Goal: Transaction & Acquisition: Purchase product/service

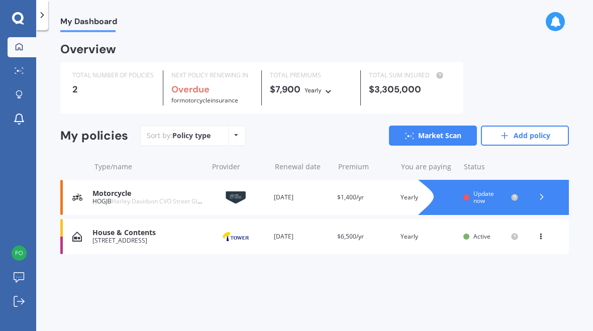
click at [540, 201] on div at bounding box center [542, 197] width 30 height 15
click at [518, 136] on link "Add policy" at bounding box center [525, 136] width 88 height 20
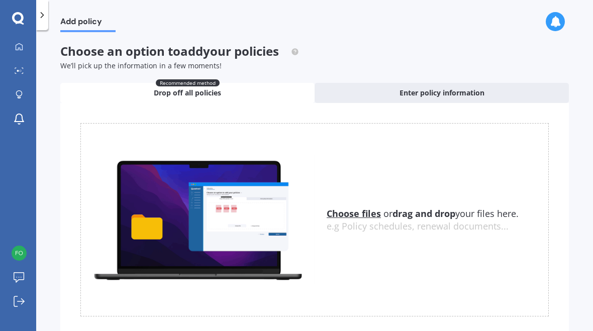
click at [452, 96] on span "Enter policy information" at bounding box center [442, 93] width 85 height 10
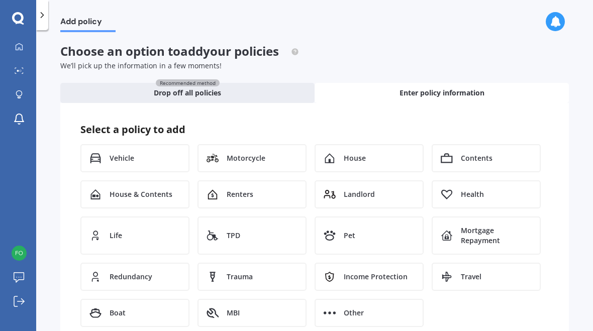
click at [121, 161] on span "Vehicle" at bounding box center [122, 158] width 25 height 10
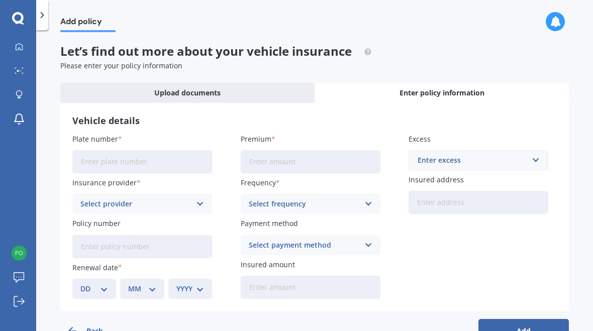
click at [95, 170] on input "Plate number" at bounding box center [142, 161] width 140 height 23
type input "PHA24"
click at [310, 169] on input "Premium" at bounding box center [311, 161] width 140 height 23
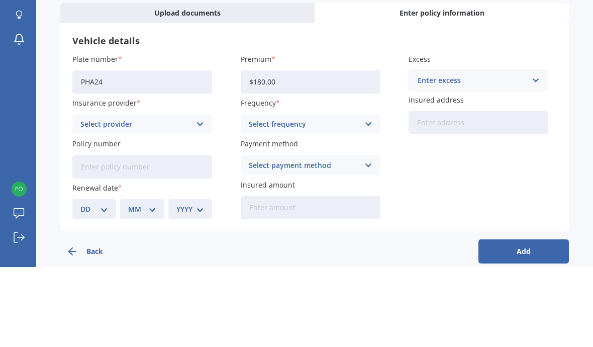
type input "$1,800.00"
click at [531, 151] on input "text" at bounding box center [475, 160] width 131 height 19
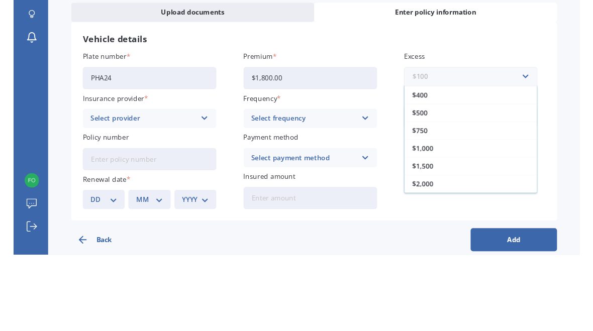
scroll to position [18, 0]
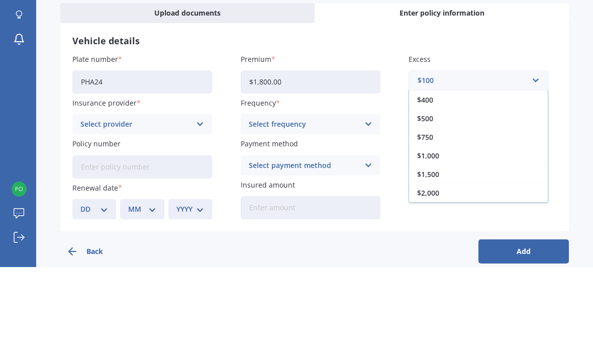
click at [443, 208] on div "$750" at bounding box center [478, 217] width 139 height 19
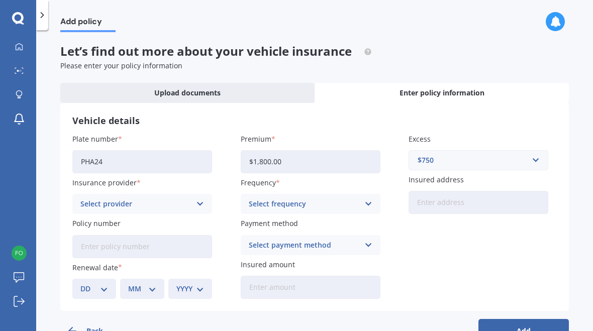
click at [202, 203] on icon at bounding box center [200, 204] width 9 height 11
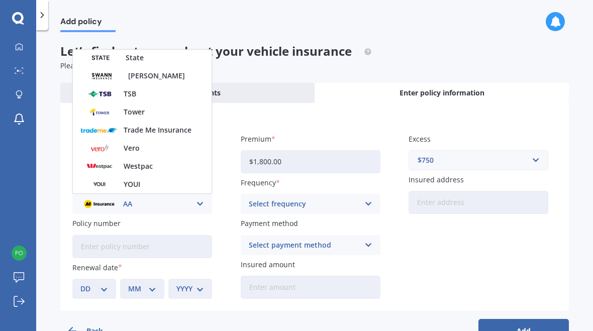
scroll to position [435, 0]
click at [135, 112] on span "Tower" at bounding box center [134, 112] width 21 height 7
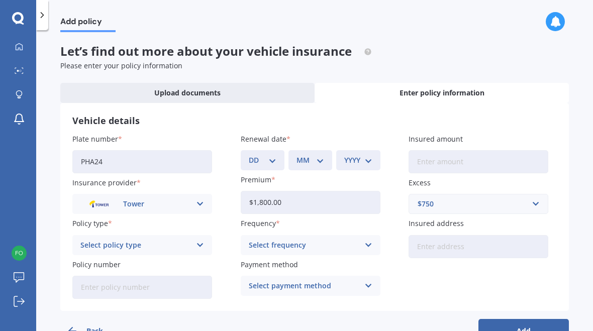
click at [270, 163] on select "DD 01 02 03 04 05 06 07 08 09 10 11 12 13 14 15 16 17 18 19 20 21 22 23 24 25 2…" at bounding box center [263, 160] width 28 height 11
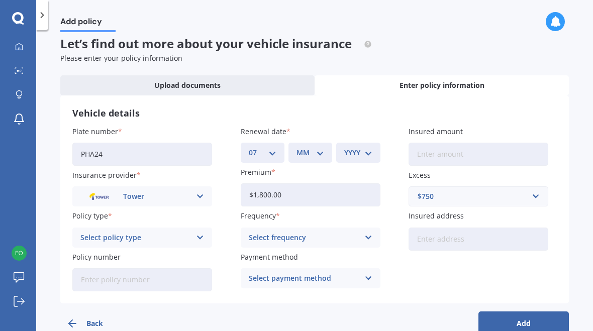
scroll to position [5, 0]
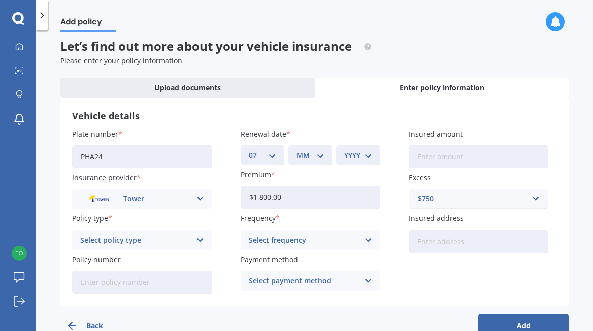
click at [269, 158] on select "DD 01 02 03 04 05 06 07 08 09 10 11 12 13 14 15 16 17 18 19 20 21 22 23 24 25 2…" at bounding box center [263, 155] width 28 height 11
click at [268, 159] on select "DD 01 02 03 04 05 06 07 08 09 10 11 12 13 14 15 16 17 18 19 20 21 22 23 24 25 2…" at bounding box center [263, 155] width 28 height 11
select select "25"
click at [322, 155] on select "MM 01 02 03 04 05 06 07 08 09 10 11 12" at bounding box center [311, 155] width 28 height 11
select select "08"
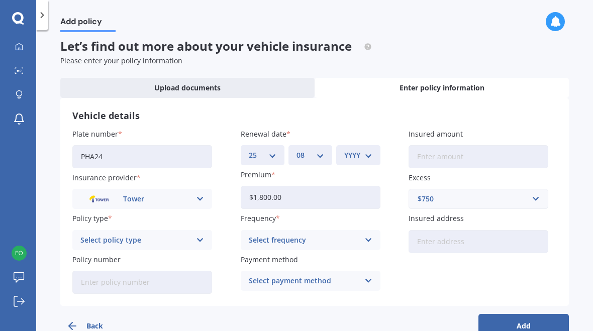
click at [370, 156] on select "YYYY 2027 2026 2025 2024 2023 2022 2021 2020 2019 2018 2017 2016 2015 2014 2013…" at bounding box center [358, 155] width 28 height 11
select select "2025"
click at [201, 241] on icon at bounding box center [200, 240] width 9 height 11
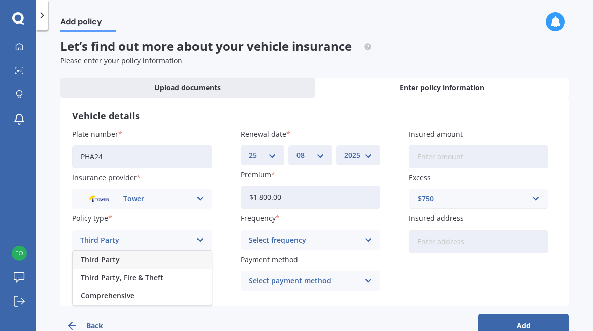
click at [101, 297] on span "Comprehensive" at bounding box center [107, 296] width 53 height 7
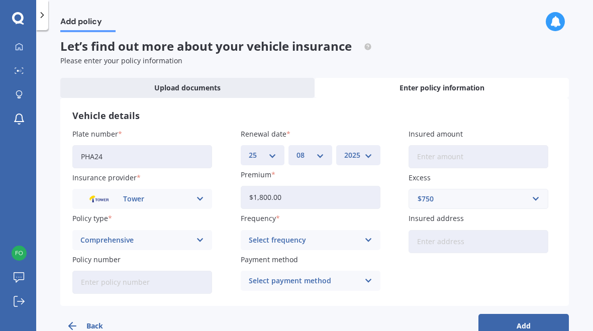
click at [363, 242] on div "Select frequency Yearly Six-Monthly Quarterly Monthly Fortnightly Weekly" at bounding box center [311, 240] width 140 height 20
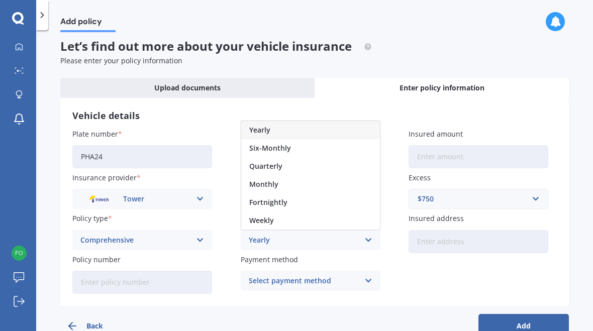
click at [301, 132] on div "Yearly" at bounding box center [310, 130] width 139 height 18
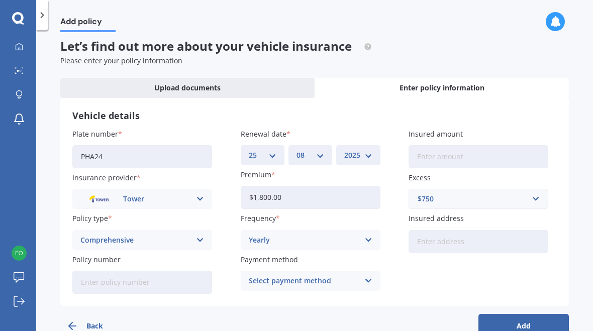
click at [480, 233] on input "Insured address" at bounding box center [479, 241] width 140 height 23
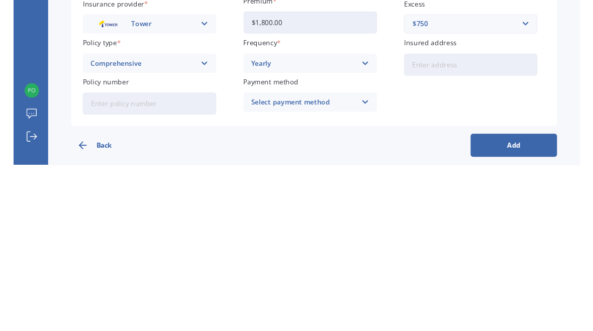
scroll to position [0, 0]
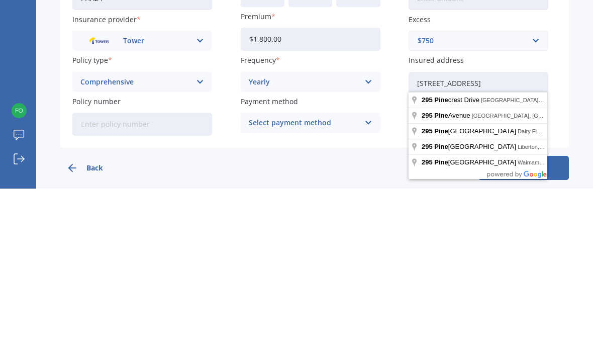
type input "[STREET_ADDRESS]"
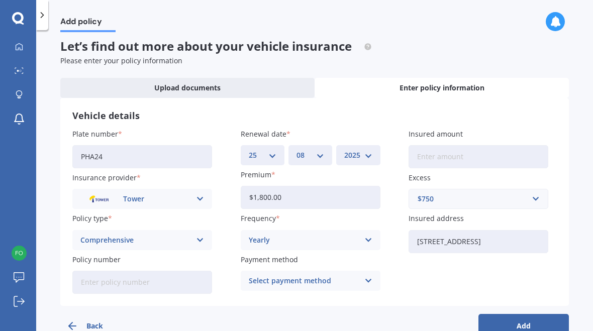
click at [367, 282] on icon at bounding box center [368, 281] width 9 height 11
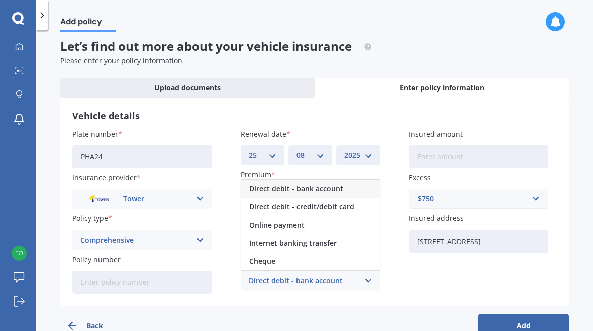
click at [315, 187] on span "Direct debit - bank account" at bounding box center [296, 189] width 94 height 7
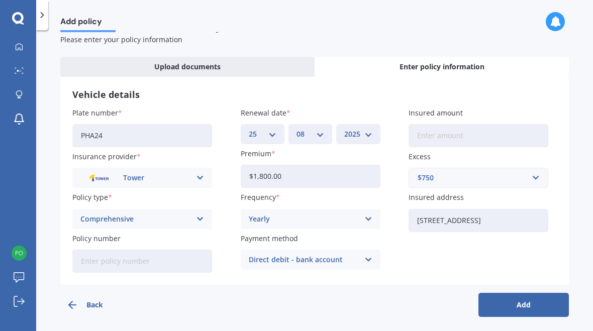
scroll to position [26, 0]
click at [542, 305] on button "Add" at bounding box center [524, 305] width 91 height 24
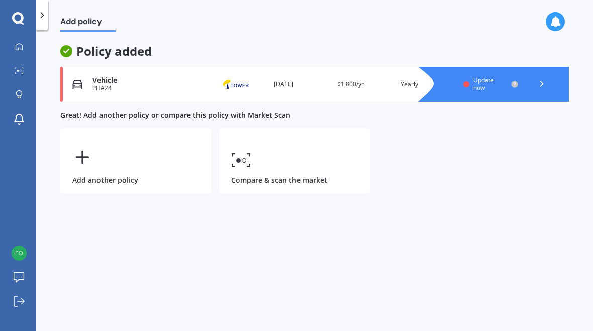
scroll to position [0, 0]
click at [544, 86] on icon at bounding box center [542, 84] width 10 height 10
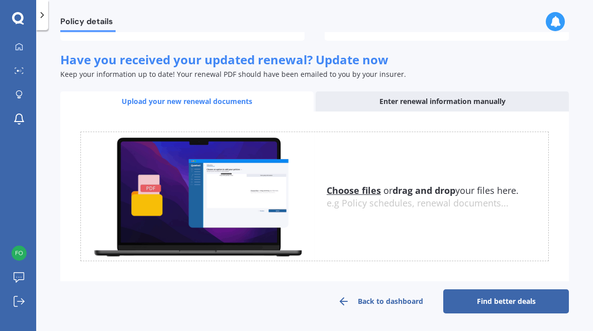
scroll to position [129, 0]
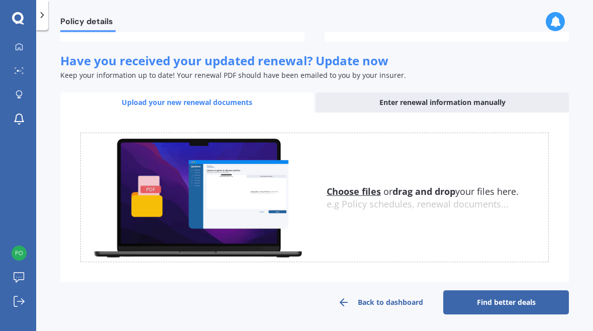
click at [532, 310] on link "Find better deals" at bounding box center [507, 303] width 126 height 24
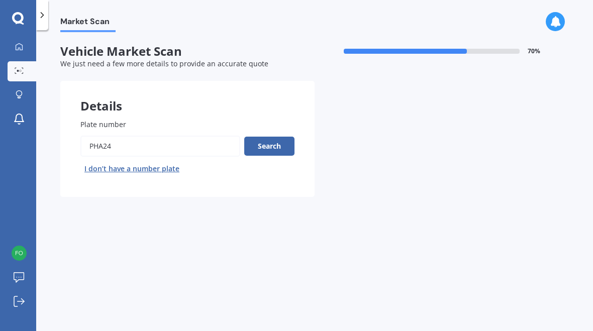
click at [271, 149] on button "Search" at bounding box center [269, 146] width 50 height 19
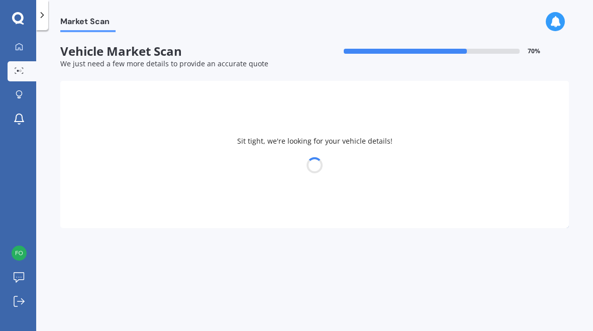
select select "LEXUS"
select select "14"
select select "04"
select select "1955"
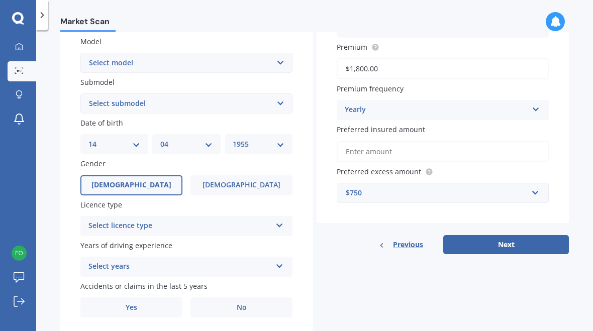
scroll to position [229, 0]
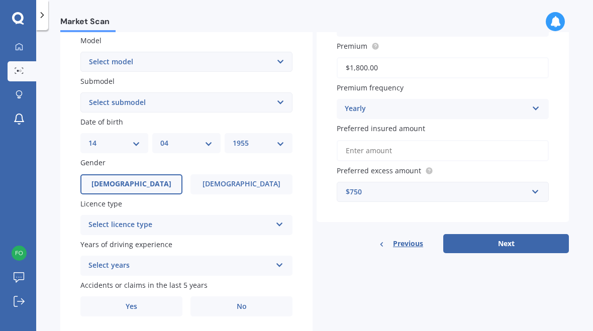
click at [275, 222] on div "Select licence type NZ Full NZ Restricted NZ Learners [GEOGRAPHIC_DATA] [GEOGRA…" at bounding box center [186, 225] width 212 height 20
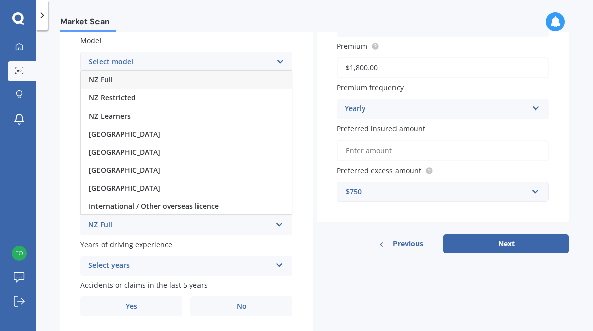
click at [113, 73] on div "NZ Full" at bounding box center [186, 80] width 211 height 18
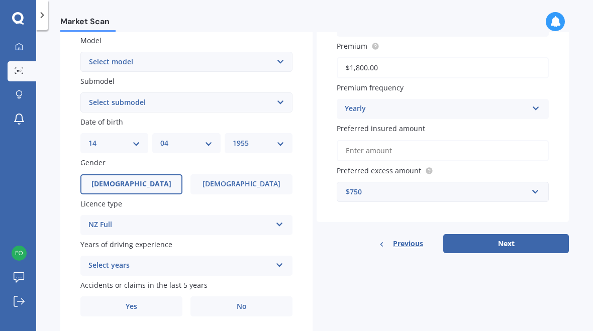
click at [279, 260] on icon at bounding box center [280, 263] width 9 height 7
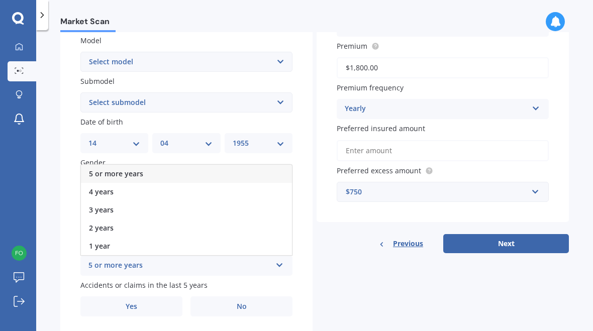
click at [105, 169] on span "5 or more years" at bounding box center [116, 174] width 54 height 10
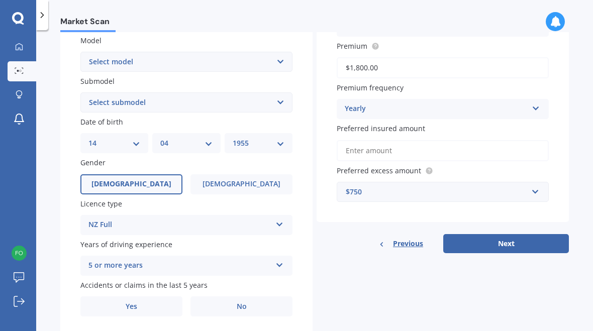
click at [131, 303] on span "Yes" at bounding box center [132, 307] width 12 height 9
click at [0, 0] on input "Yes" at bounding box center [0, 0] width 0 height 0
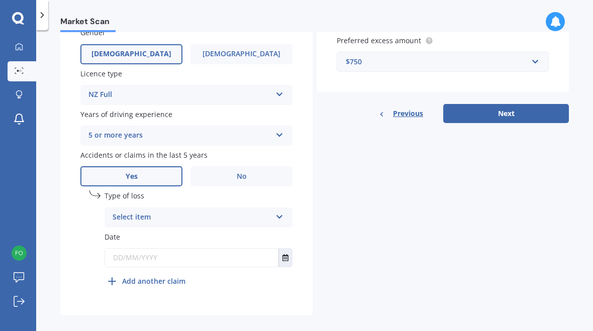
scroll to position [359, 0]
click at [282, 212] on icon at bounding box center [280, 215] width 9 height 7
click at [133, 250] on span "Not at fault accident" at bounding box center [148, 255] width 71 height 10
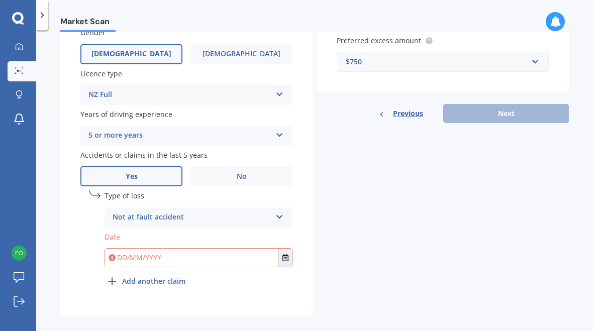
click at [134, 251] on input "text" at bounding box center [191, 258] width 173 height 18
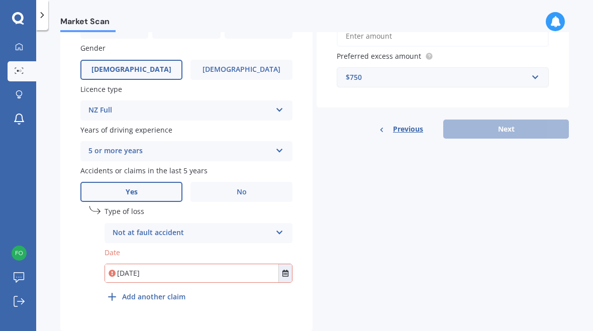
scroll to position [344, 0]
click at [283, 268] on button "Select date" at bounding box center [286, 273] width 14 height 18
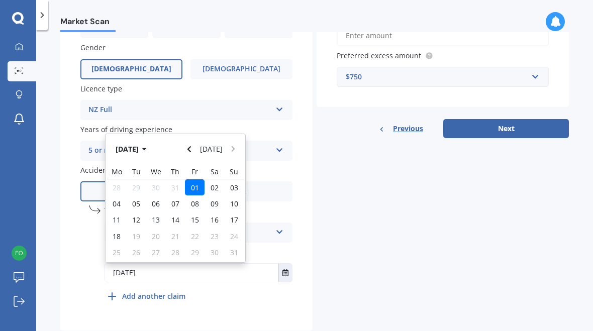
click at [197, 199] on span "08" at bounding box center [195, 204] width 8 height 10
type input "[DATE]"
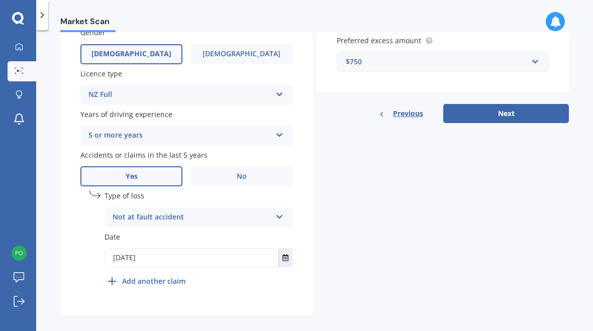
click at [522, 105] on button "Next" at bounding box center [507, 113] width 126 height 19
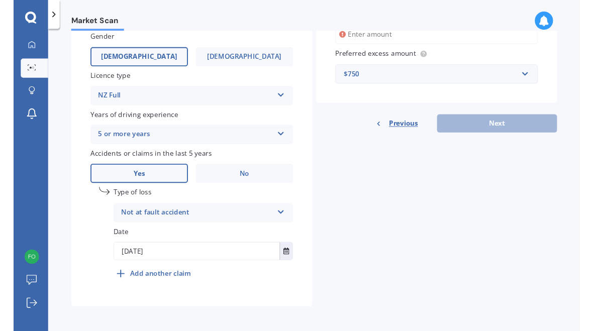
scroll to position [201, 0]
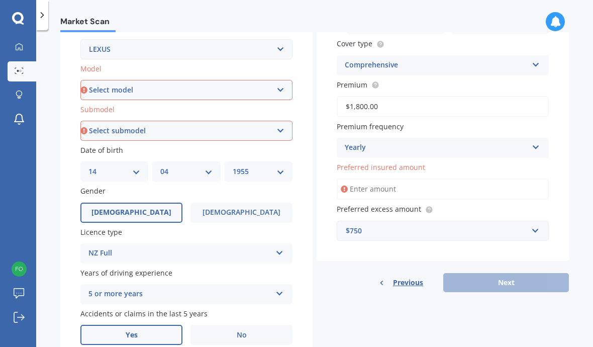
click at [279, 82] on select "Select model AS 460 CT 200 ES 300 ES 350 GS 250 GS 300 GS 350 GS 430 GS 450 GS …" at bounding box center [186, 90] width 212 height 20
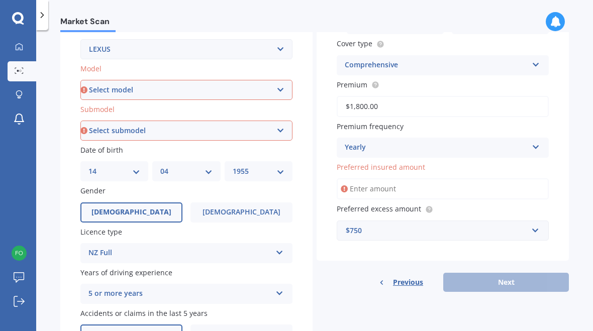
select select "RX 450"
click at [280, 124] on select "Select submodel h h F Sport H Hybrid 4WD" at bounding box center [186, 131] width 212 height 20
select select "H HYBRID 4WD"
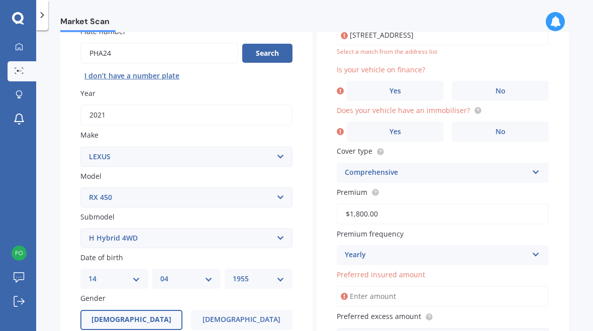
scroll to position [68, 0]
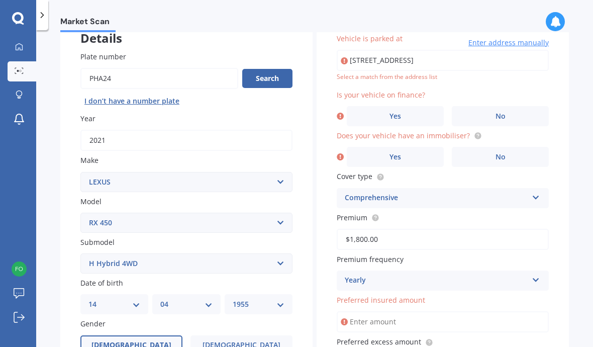
type input "[STREET_ADDRESS]"
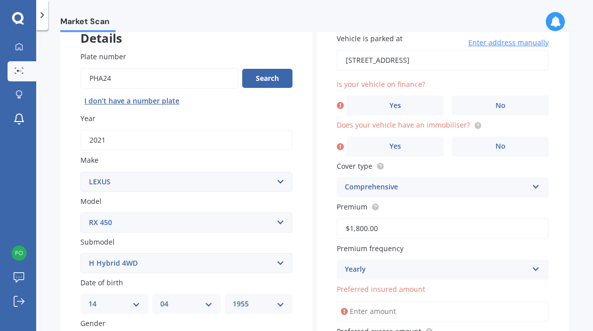
click at [411, 151] on label "Yes" at bounding box center [395, 147] width 97 height 20
click at [0, 0] on input "Yes" at bounding box center [0, 0] width 0 height 0
click at [510, 109] on label "No" at bounding box center [500, 106] width 97 height 20
click at [0, 0] on input "No" at bounding box center [0, 0] width 0 height 0
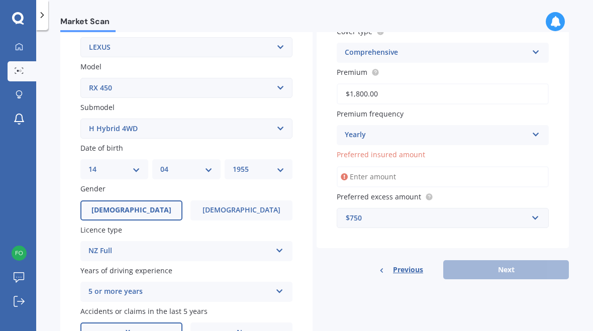
scroll to position [203, 0]
click at [400, 171] on input "Preferred insured amount" at bounding box center [443, 176] width 212 height 21
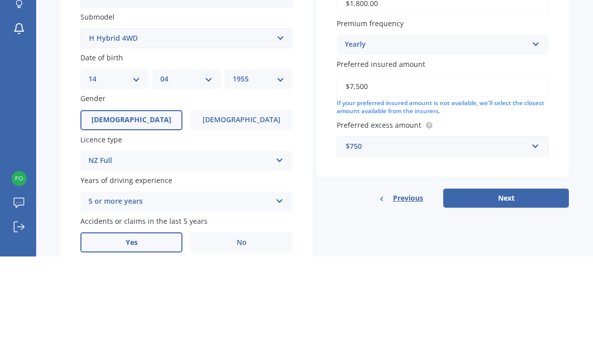
type input "$75,000"
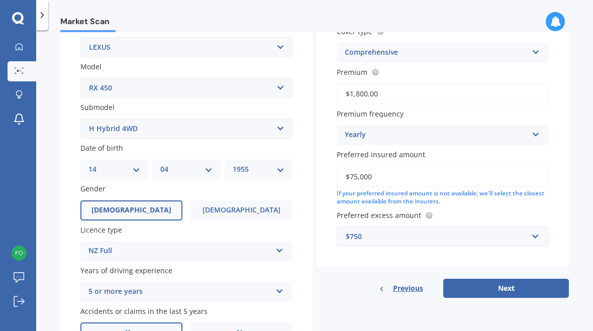
click at [532, 285] on button "Next" at bounding box center [507, 288] width 126 height 19
select select "14"
select select "04"
select select "1955"
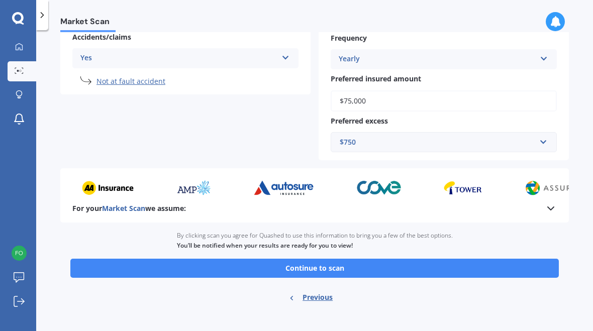
scroll to position [262, 0]
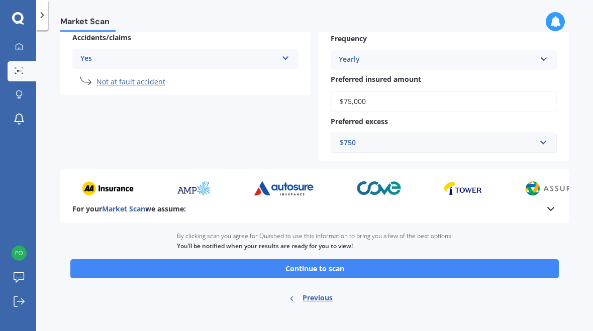
click at [425, 268] on button "Continue to scan" at bounding box center [314, 268] width 489 height 19
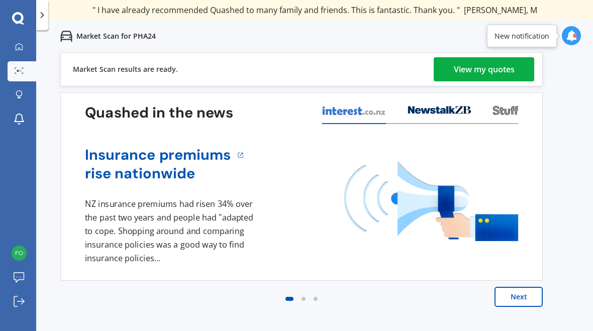
click at [491, 78] on div "View my quotes" at bounding box center [484, 69] width 61 height 24
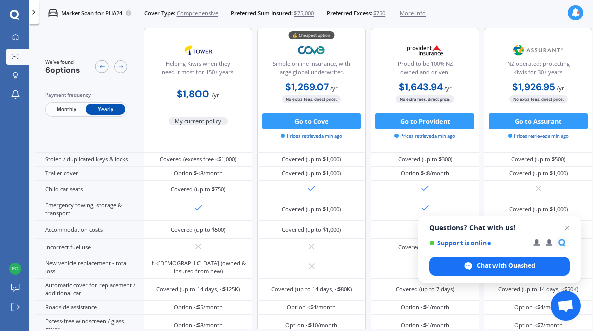
scroll to position [164, 0]
